Goal: Task Accomplishment & Management: Use online tool/utility

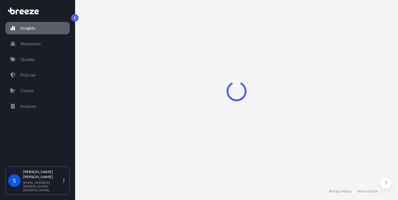
select select "2025"
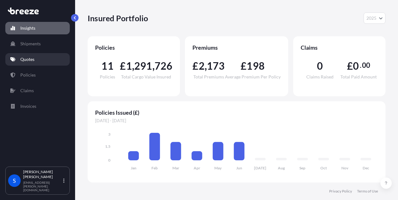
click at [24, 61] on p "Quotes" at bounding box center [27, 59] width 14 height 6
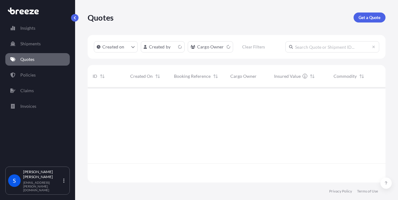
scroll to position [94, 293]
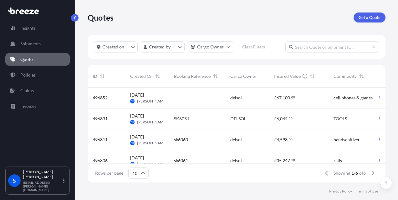
click at [155, 101] on span "[PERSON_NAME]" at bounding box center [152, 101] width 30 height 5
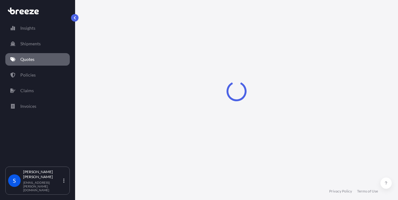
select select "Road"
select select "Air"
select select "1"
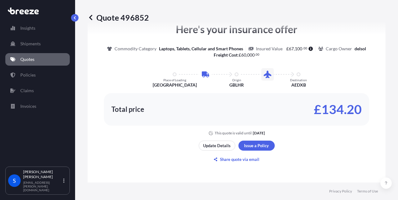
scroll to position [464, 0]
